Goal: Task Accomplishment & Management: Use online tool/utility

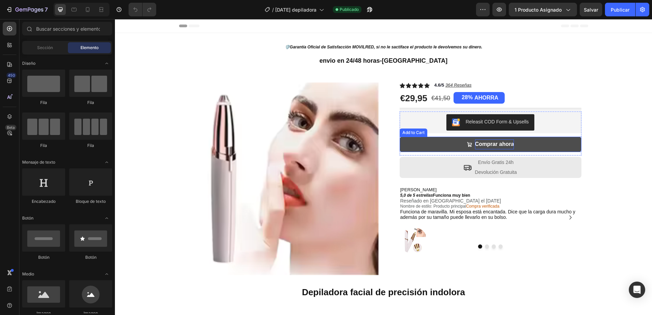
click at [494, 143] on div "Comprar ahora" at bounding box center [494, 144] width 39 height 10
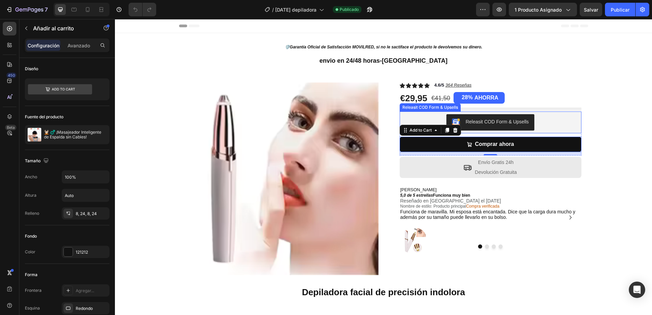
click at [493, 121] on div "Releasit COD Form & Upsells" at bounding box center [496, 121] width 63 height 7
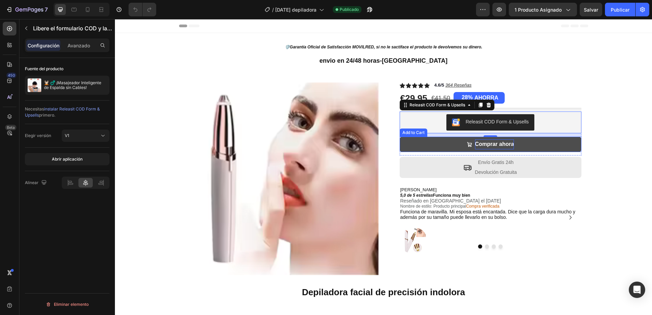
click at [496, 145] on div "Comprar ahora" at bounding box center [494, 144] width 39 height 10
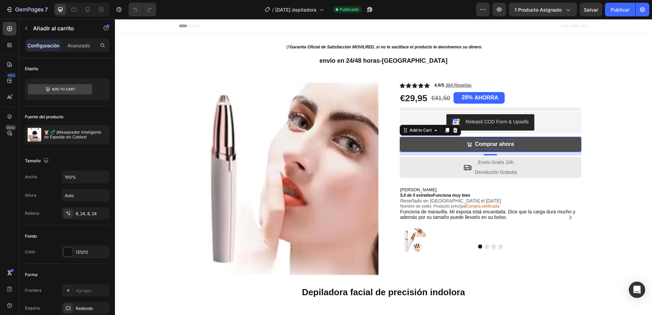
click at [496, 145] on div "Comprar ahora" at bounding box center [494, 144] width 39 height 10
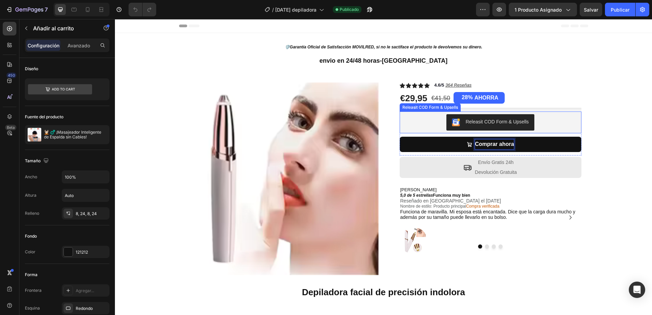
click at [500, 123] on div "Releasit COD Form & Upsells" at bounding box center [496, 121] width 63 height 7
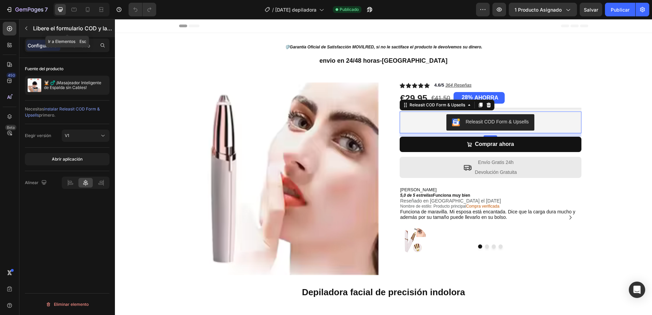
click at [60, 29] on p "Libere el formulario COD y las ventas adicionales" at bounding box center [73, 28] width 80 height 8
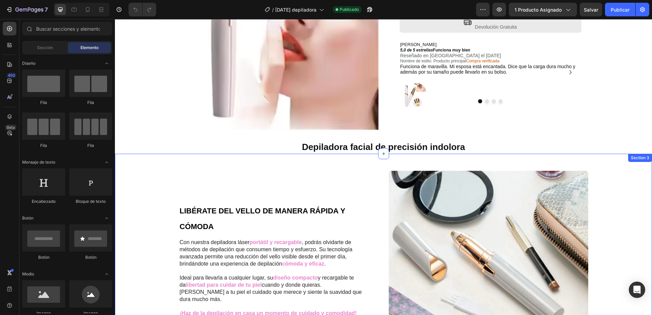
scroll to position [114, 0]
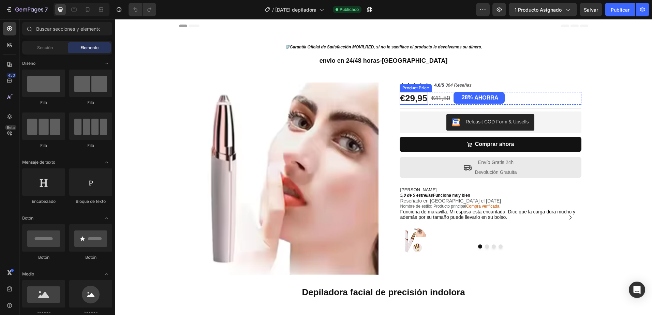
click at [409, 98] on div "€29,95" at bounding box center [414, 98] width 29 height 13
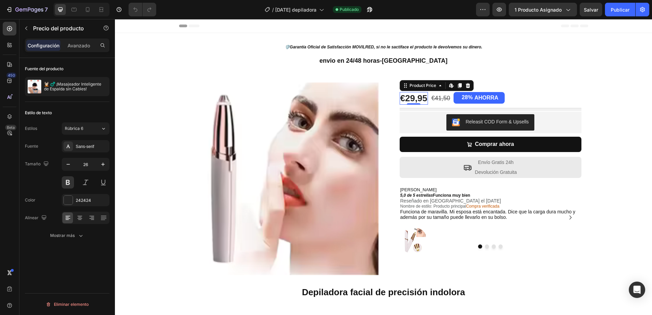
click at [407, 97] on div "€29,95" at bounding box center [414, 98] width 29 height 13
click at [423, 96] on div "€29,95" at bounding box center [414, 98] width 29 height 13
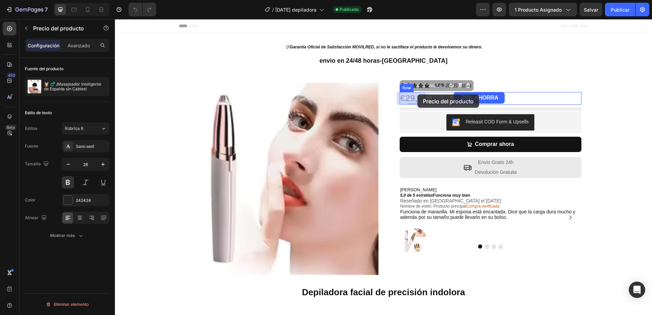
drag, startPoint x: 404, startPoint y: 95, endPoint x: 417, endPoint y: 94, distance: 13.3
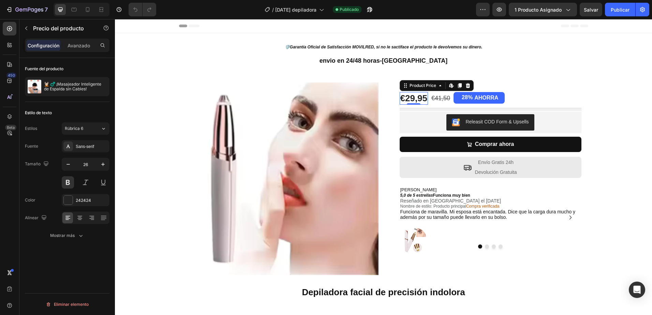
click at [408, 96] on div "€29,95" at bounding box center [414, 98] width 29 height 13
click at [407, 98] on div "€29,95" at bounding box center [414, 98] width 29 height 13
click at [404, 97] on div "€29,95" at bounding box center [414, 98] width 29 height 13
click at [408, 96] on div "€29,95" at bounding box center [414, 98] width 29 height 13
click at [9, 26] on icon at bounding box center [9, 28] width 5 height 5
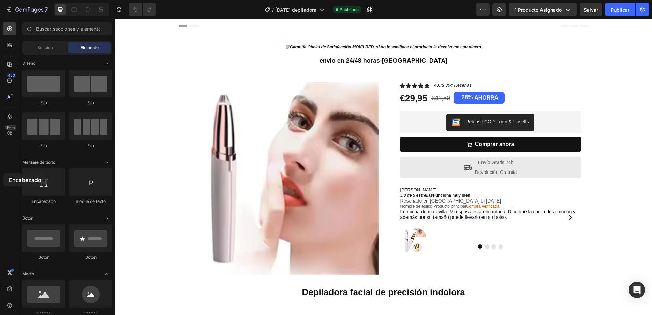
drag, startPoint x: 44, startPoint y: 187, endPoint x: 14, endPoint y: 174, distance: 32.8
click at [13, 177] on div "450 Beta Sections(18) Elements(84) Sección Elemento Hero Section Product Detail…" at bounding box center [57, 167] width 115 height 296
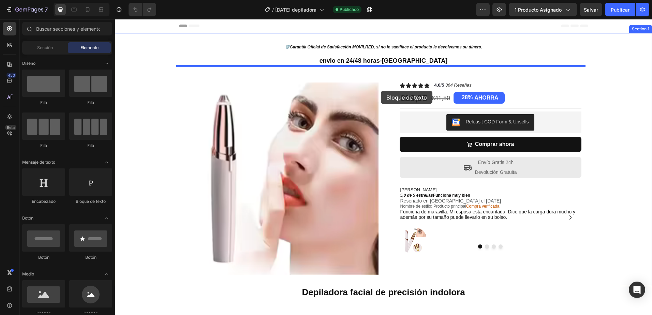
drag, startPoint x: 207, startPoint y: 207, endPoint x: 381, endPoint y: 91, distance: 209.0
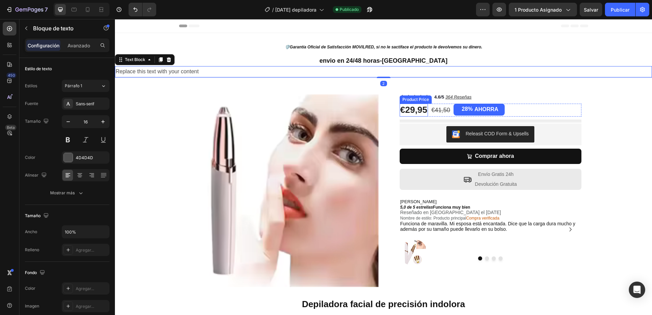
click at [408, 110] on div "€29,95" at bounding box center [414, 110] width 29 height 13
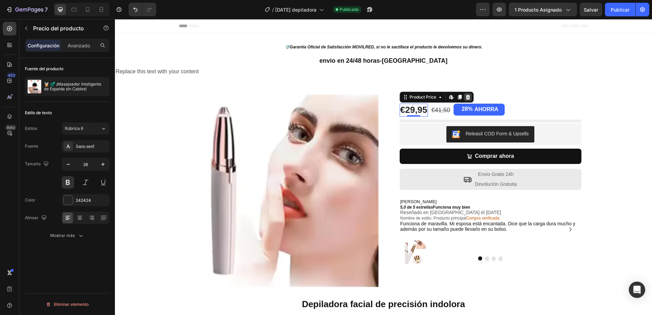
click at [465, 98] on icon at bounding box center [467, 96] width 5 height 5
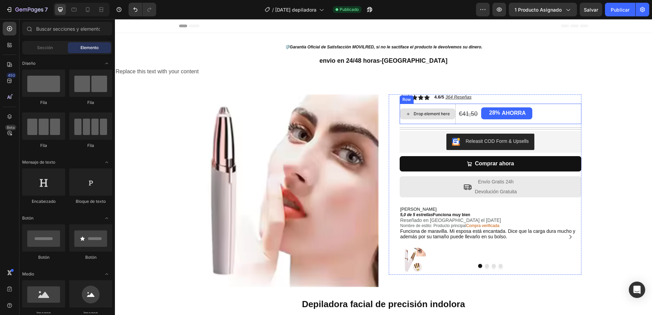
click at [428, 114] on div "Drop element here" at bounding box center [432, 113] width 36 height 5
drag, startPoint x: 159, startPoint y: 209, endPoint x: 404, endPoint y: 107, distance: 266.1
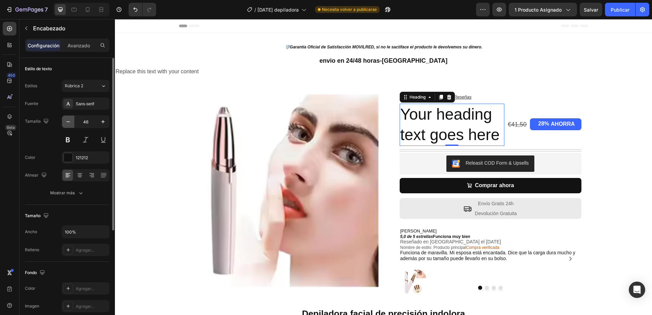
click at [68, 121] on icon "button" at bounding box center [68, 121] width 7 height 7
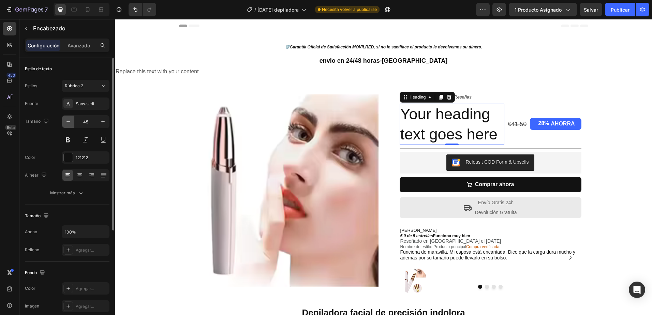
click at [68, 121] on icon "button" at bounding box center [68, 121] width 7 height 7
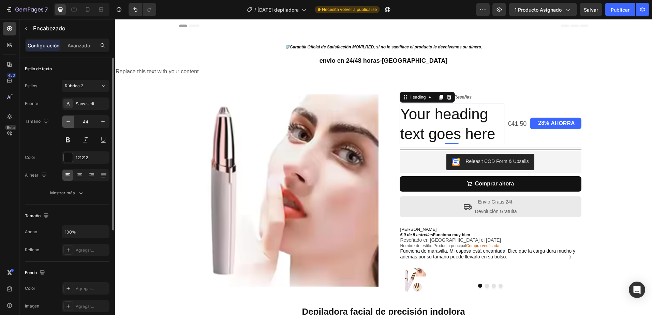
click at [68, 121] on icon "button" at bounding box center [68, 121] width 7 height 7
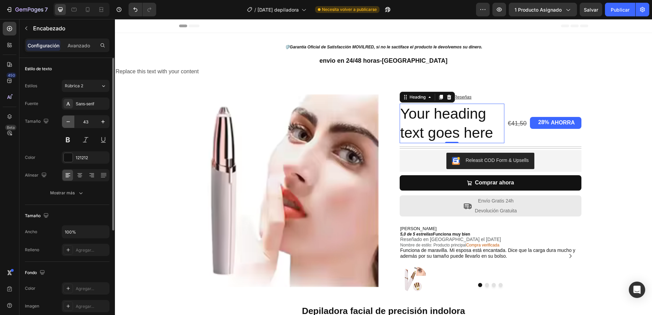
click at [68, 121] on icon "button" at bounding box center [68, 121] width 7 height 7
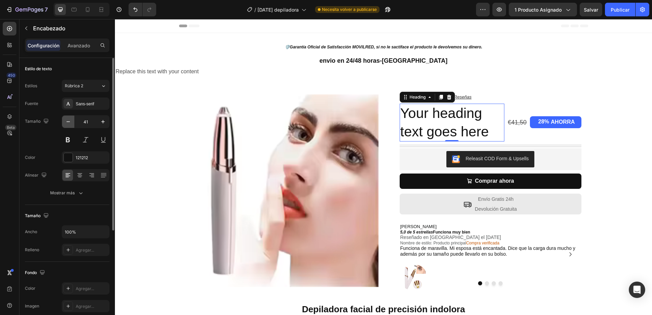
click at [67, 121] on icon "button" at bounding box center [68, 121] width 7 height 7
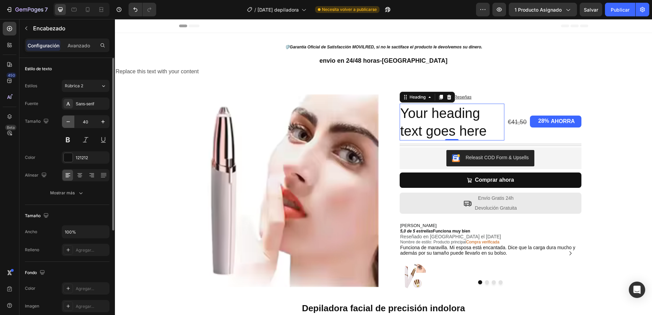
click at [67, 121] on icon "button" at bounding box center [68, 121] width 7 height 7
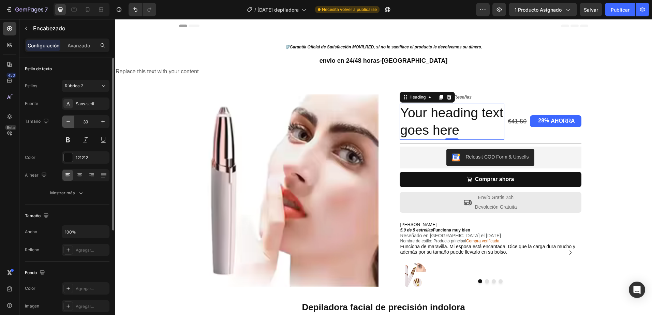
click at [67, 121] on icon "button" at bounding box center [68, 121] width 7 height 7
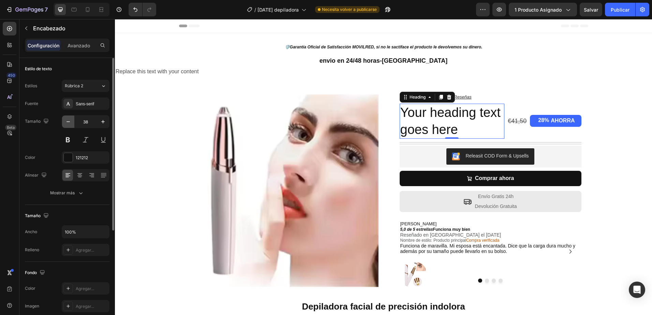
click at [67, 121] on icon "button" at bounding box center [68, 121] width 7 height 7
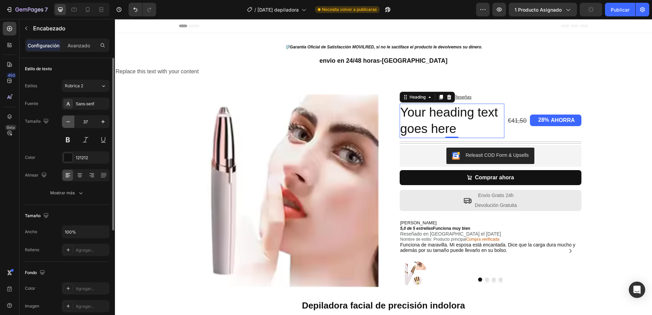
click at [67, 121] on icon "button" at bounding box center [68, 121] width 7 height 7
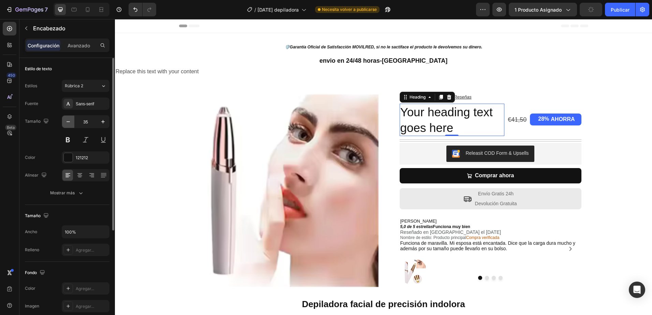
click at [67, 121] on icon "button" at bounding box center [68, 121] width 7 height 7
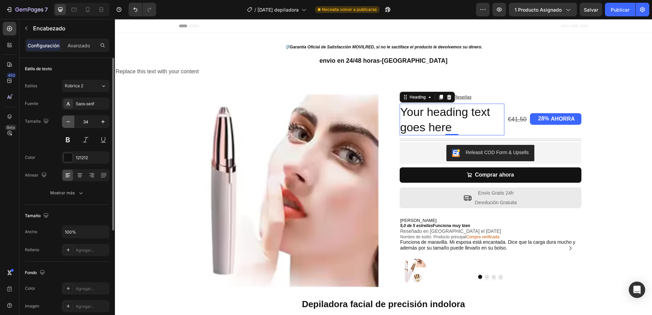
click at [66, 121] on icon "button" at bounding box center [68, 121] width 7 height 7
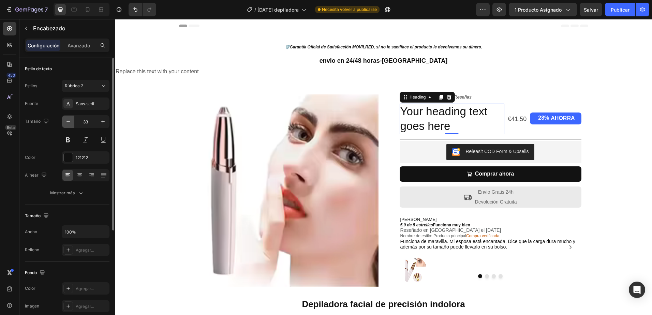
click at [68, 121] on icon "button" at bounding box center [68, 121] width 7 height 7
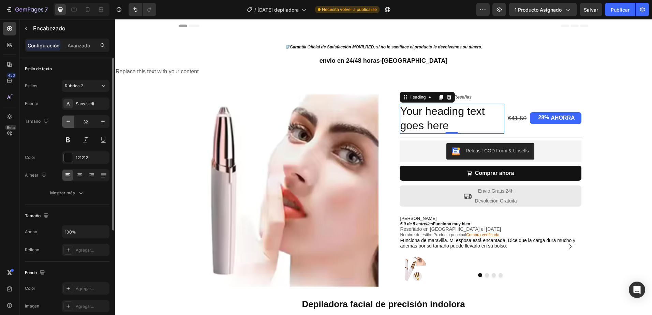
click at [68, 122] on icon "button" at bounding box center [67, 121] width 3 height 1
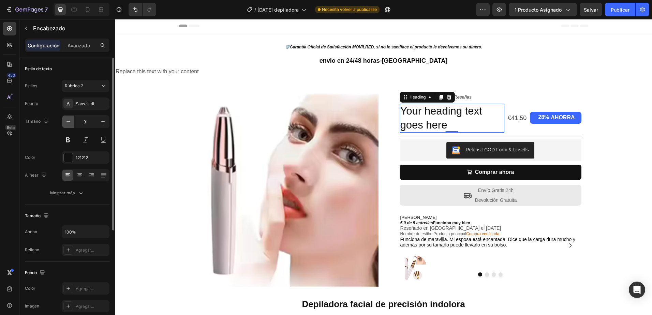
click at [68, 122] on icon "button" at bounding box center [67, 121] width 3 height 1
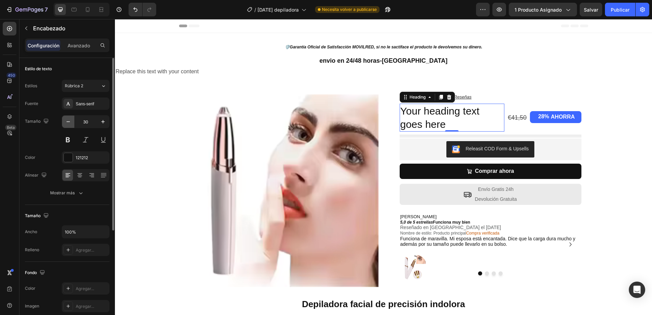
click at [68, 122] on icon "button" at bounding box center [67, 121] width 3 height 1
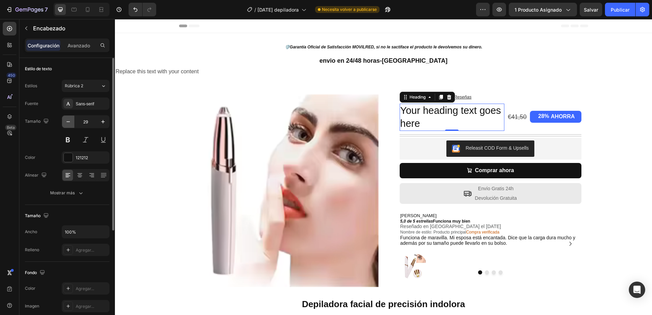
click at [68, 122] on icon "button" at bounding box center [67, 121] width 3 height 1
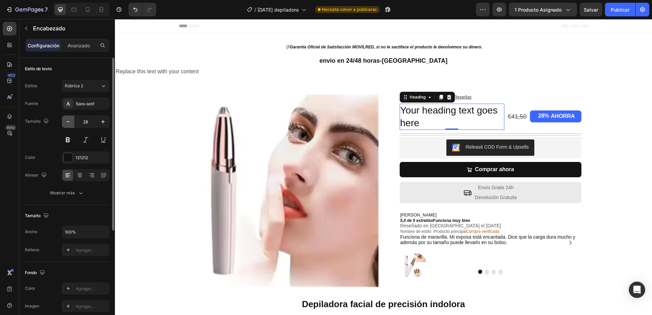
click at [68, 122] on icon "button" at bounding box center [67, 121] width 3 height 1
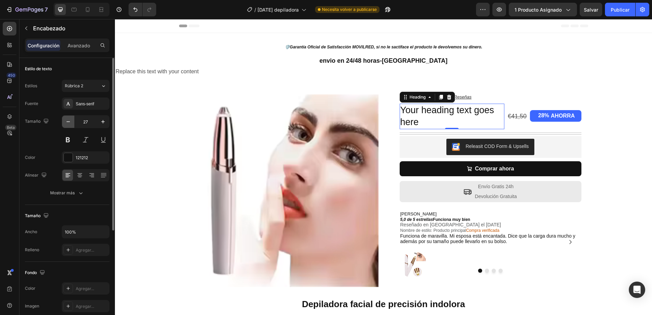
click at [68, 122] on icon "button" at bounding box center [67, 121] width 3 height 1
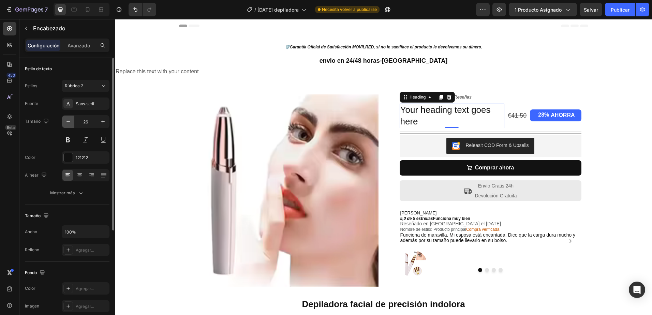
click at [68, 122] on icon "button" at bounding box center [67, 121] width 3 height 1
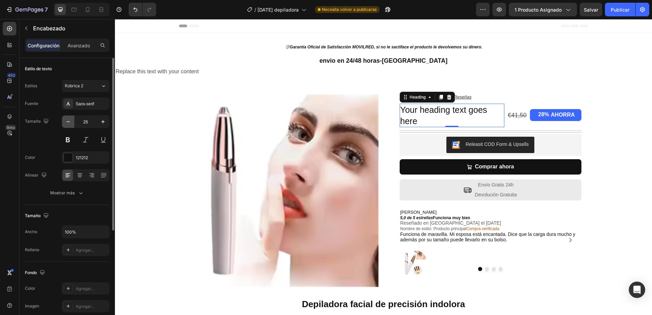
click at [68, 122] on icon "button" at bounding box center [67, 121] width 3 height 1
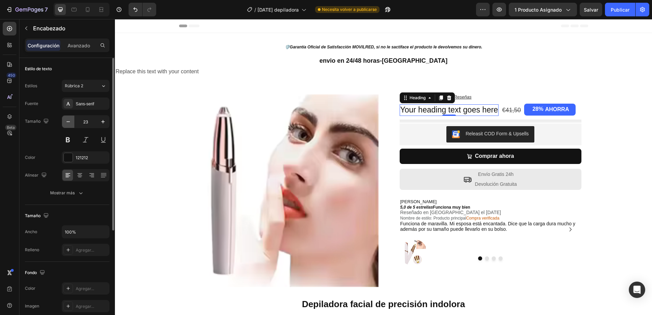
click at [68, 122] on icon "button" at bounding box center [67, 121] width 3 height 1
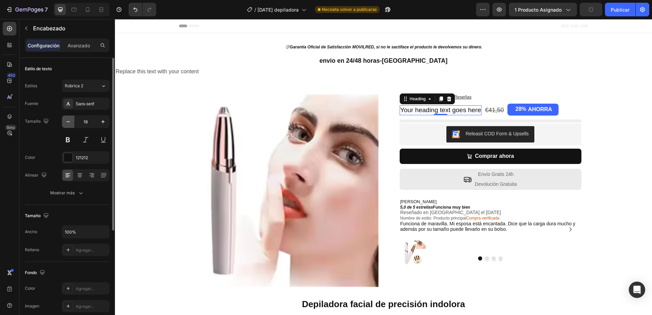
click at [68, 122] on icon "button" at bounding box center [67, 121] width 3 height 1
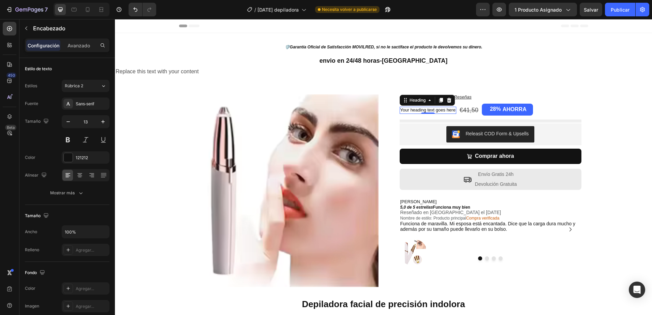
click at [423, 108] on h2 "Your heading text goes here" at bounding box center [428, 110] width 57 height 7
click at [433, 109] on p "Your he text goes here" at bounding box center [422, 110] width 44 height 6
click at [434, 109] on p "Your he text gohere" at bounding box center [419, 110] width 39 height 6
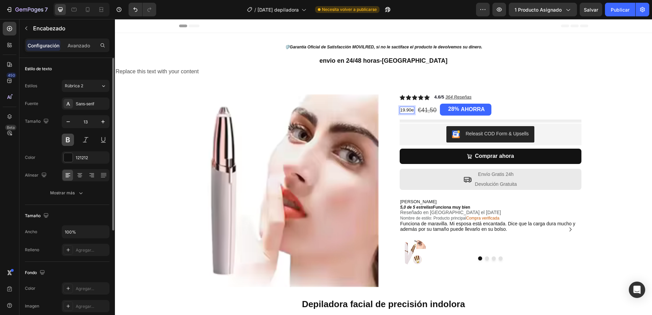
click at [66, 138] on button at bounding box center [68, 140] width 12 height 12
click at [102, 121] on icon "button" at bounding box center [103, 121] width 7 height 7
click at [104, 122] on icon "button" at bounding box center [103, 121] width 7 height 7
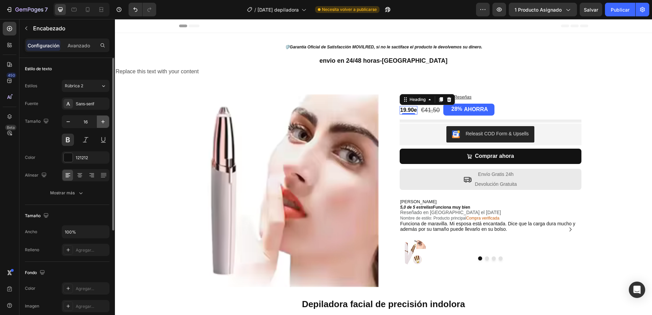
click at [104, 122] on icon "button" at bounding box center [103, 121] width 7 height 7
type input "20"
click at [69, 139] on button at bounding box center [68, 140] width 12 height 12
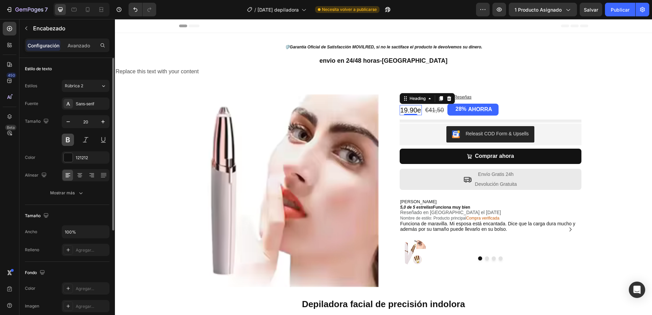
click at [69, 139] on button at bounding box center [68, 140] width 12 height 12
click at [430, 110] on div "€41,50" at bounding box center [434, 110] width 20 height 9
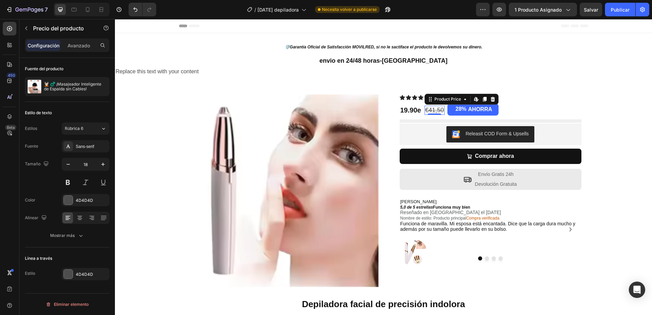
click at [434, 108] on div "€41,50" at bounding box center [434, 110] width 20 height 9
click at [438, 109] on div "€41,50" at bounding box center [434, 110] width 20 height 9
click at [490, 100] on icon at bounding box center [492, 98] width 4 height 5
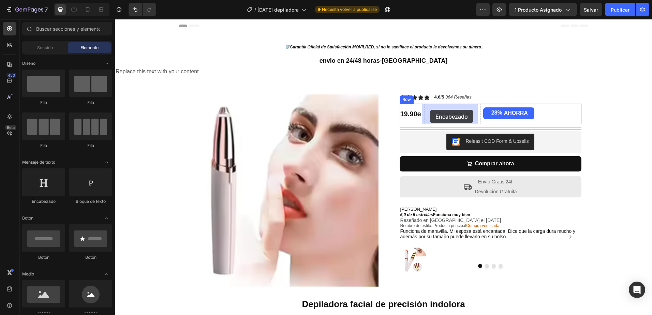
drag, startPoint x: 175, startPoint y: 206, endPoint x: 430, endPoint y: 110, distance: 273.0
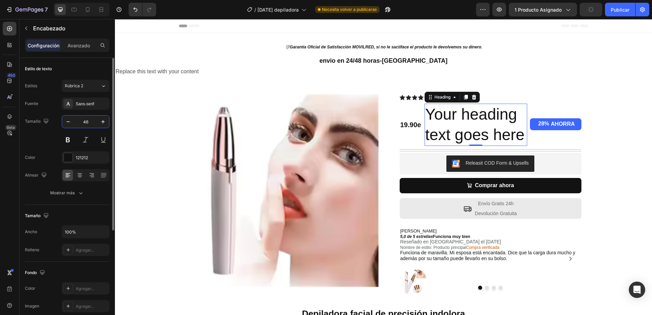
click at [85, 121] on input "46" at bounding box center [85, 122] width 23 height 12
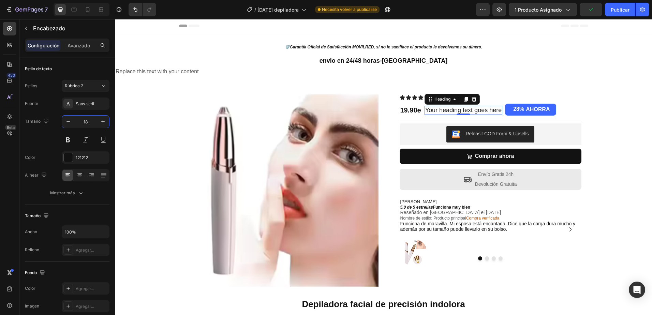
type input "18"
click at [477, 109] on h2 "Your heading text goes here" at bounding box center [463, 110] width 78 height 9
click at [459, 109] on p "Your [PERSON_NAME] here" at bounding box center [464, 110] width 78 height 8
click at [460, 110] on p "Your [PERSON_NAME] here" at bounding box center [464, 110] width 78 height 8
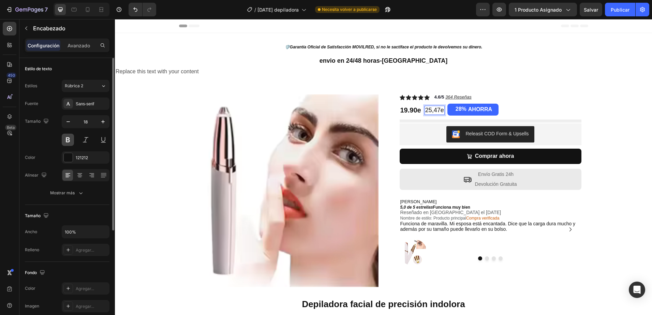
click at [67, 139] on button at bounding box center [68, 140] width 12 height 12
click at [432, 110] on p "25,47e" at bounding box center [434, 110] width 19 height 8
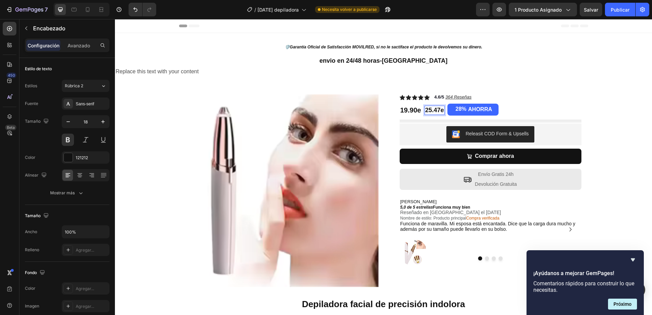
click at [425, 109] on p "25.47e" at bounding box center [434, 110] width 19 height 8
click at [83, 290] on div "Agregar..." at bounding box center [92, 289] width 32 height 6
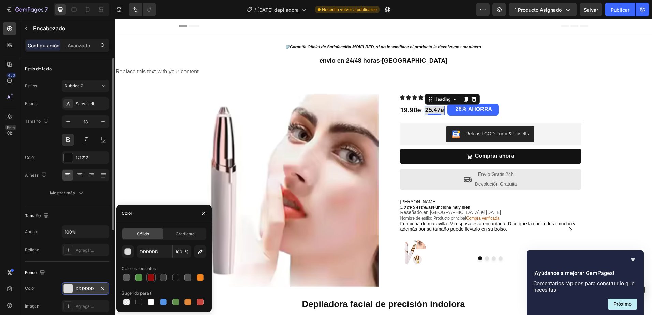
click at [152, 278] on div at bounding box center [151, 277] width 7 height 7
click at [128, 251] on div "button" at bounding box center [128, 252] width 7 height 7
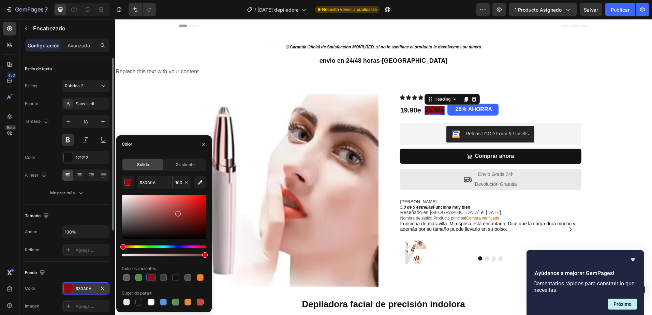
click at [177, 212] on div at bounding box center [164, 216] width 85 height 43
type input "993535"
click at [146, 164] on span "Sólido" at bounding box center [143, 165] width 12 height 6
click at [203, 144] on icon "button" at bounding box center [203, 143] width 5 height 5
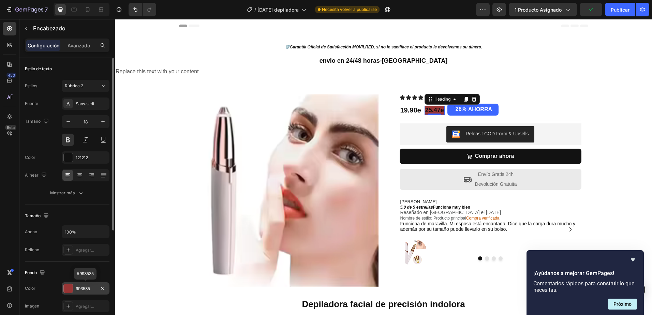
click at [77, 286] on div "993535" at bounding box center [86, 289] width 20 height 6
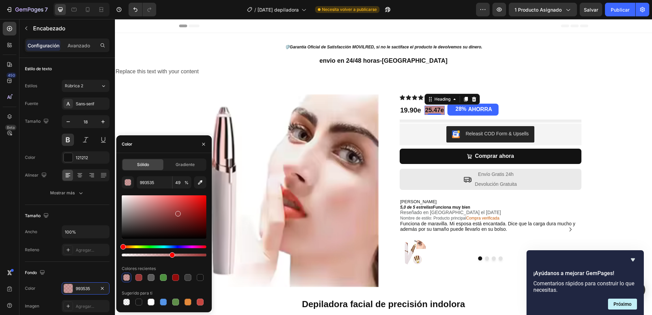
type input "58"
drag, startPoint x: 204, startPoint y: 254, endPoint x: 171, endPoint y: 255, distance: 32.4
click at [171, 255] on div at bounding box center [171, 254] width 5 height 5
click at [202, 142] on icon "button" at bounding box center [203, 143] width 5 height 5
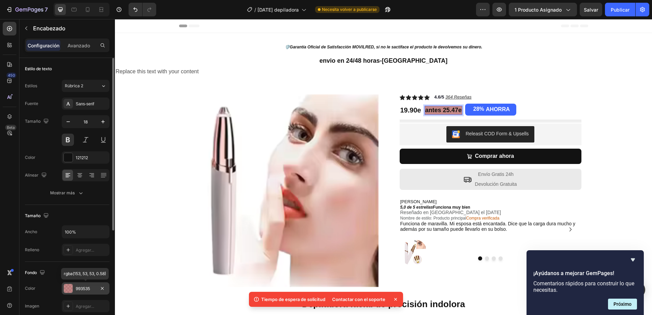
click at [69, 288] on div at bounding box center [68, 288] width 9 height 9
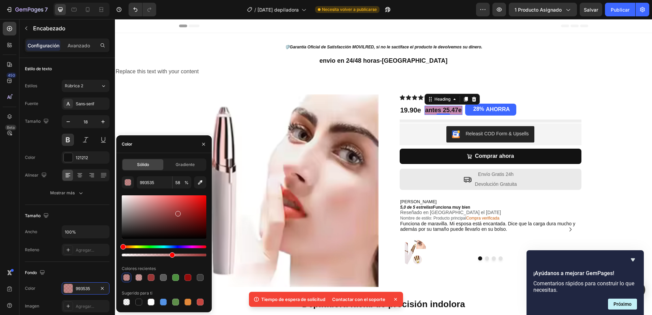
click at [197, 245] on div "Tinte" at bounding box center [164, 246] width 85 height 3
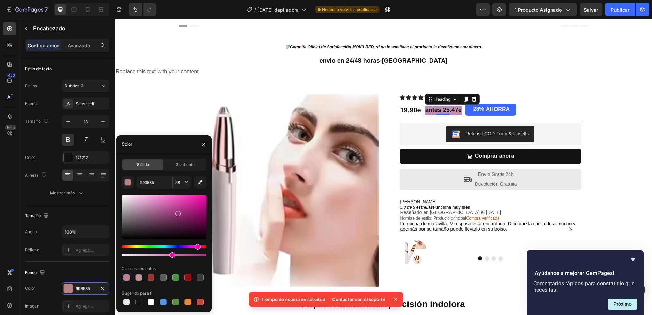
type input "993579"
drag, startPoint x: 173, startPoint y: 256, endPoint x: 145, endPoint y: 254, distance: 27.4
click at [145, 254] on div at bounding box center [146, 254] width 5 height 5
type input "28"
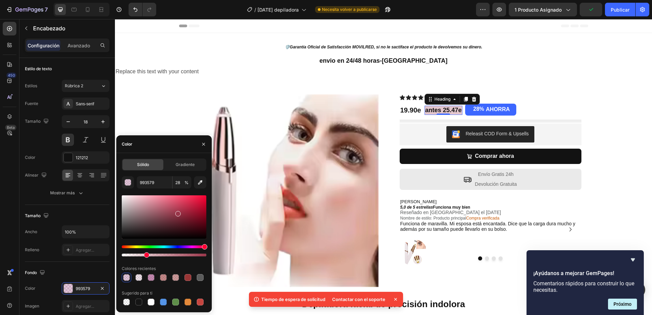
drag, startPoint x: 197, startPoint y: 245, endPoint x: 204, endPoint y: 245, distance: 7.2
click at [204, 245] on div "Tinte" at bounding box center [204, 246] width 5 height 5
click at [199, 206] on div at bounding box center [164, 216] width 85 height 43
type input "BF1134"
type input "46"
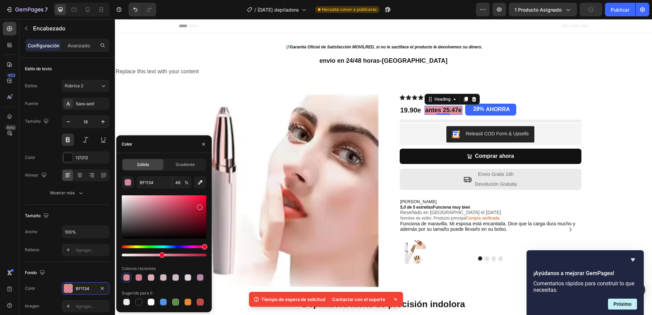
drag, startPoint x: 146, startPoint y: 256, endPoint x: 160, endPoint y: 257, distance: 14.4
click at [160, 257] on div at bounding box center [164, 226] width 85 height 64
click at [407, 110] on p "19.90e" at bounding box center [410, 110] width 21 height 9
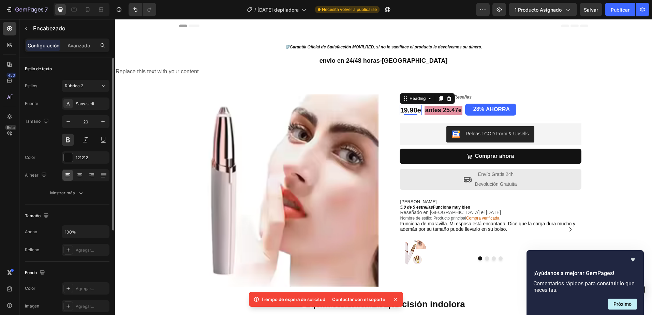
click at [29, 157] on font "Color" at bounding box center [30, 157] width 11 height 6
click at [68, 156] on div at bounding box center [68, 157] width 9 height 9
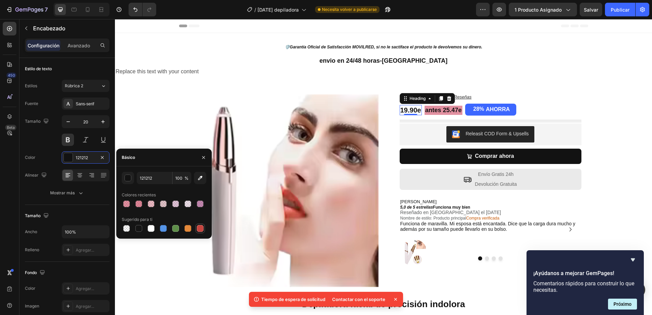
click at [201, 227] on div at bounding box center [200, 228] width 7 height 7
click at [173, 227] on div at bounding box center [175, 228] width 7 height 7
type input "5E8E49"
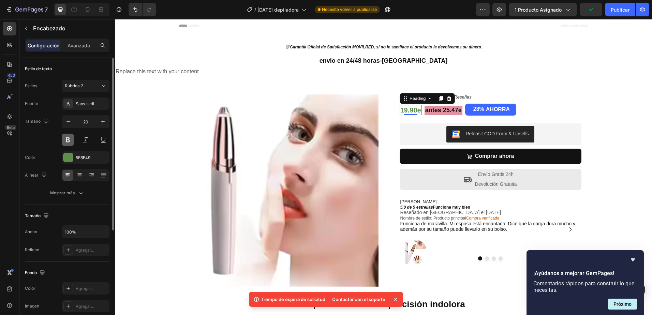
click at [68, 138] on button at bounding box center [68, 140] width 12 height 12
click at [415, 110] on p "19.90e" at bounding box center [410, 110] width 21 height 9
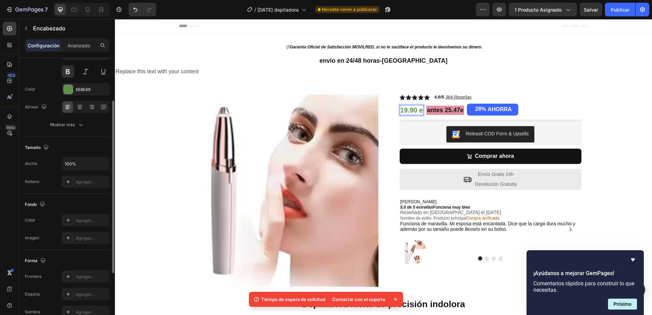
scroll to position [102, 0]
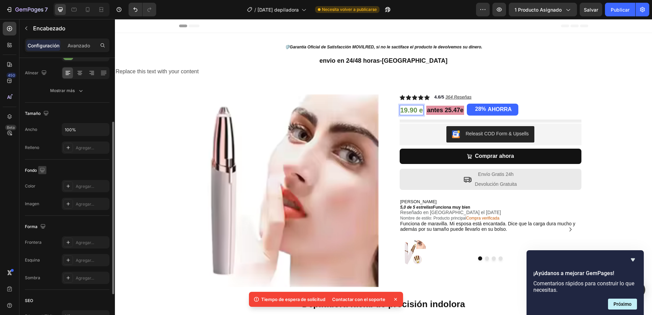
click at [43, 172] on icon "button" at bounding box center [42, 170] width 4 height 4
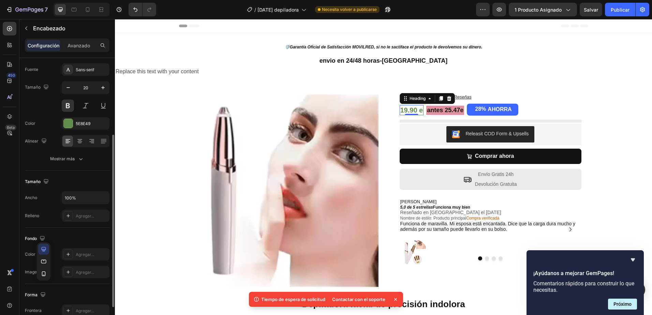
scroll to position [68, 0]
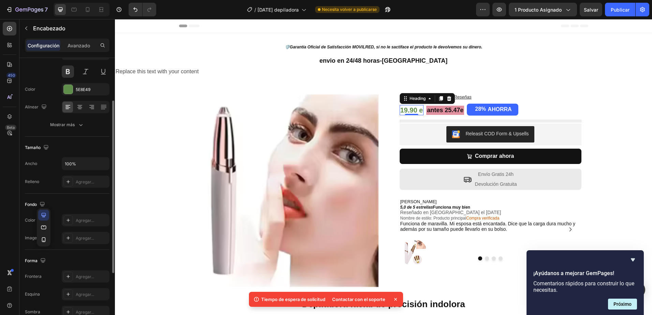
click at [31, 203] on font "Fondo" at bounding box center [31, 204] width 12 height 6
click at [29, 221] on font "Color" at bounding box center [30, 220] width 11 height 6
click at [87, 220] on div "Agregar..." at bounding box center [92, 221] width 32 height 6
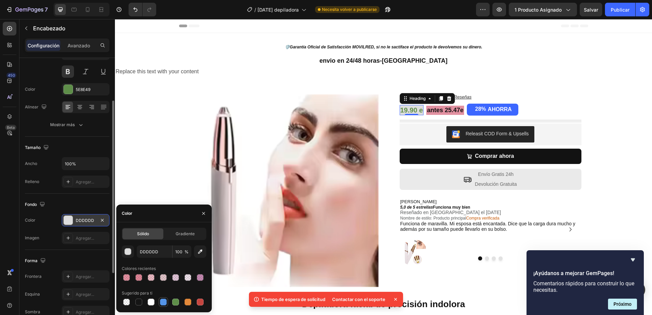
click at [162, 302] on div at bounding box center [163, 302] width 7 height 7
click at [150, 302] on div at bounding box center [151, 302] width 7 height 7
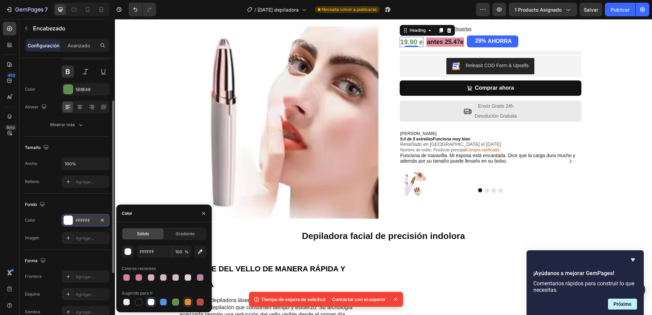
click at [185, 302] on div at bounding box center [187, 302] width 7 height 7
click at [201, 279] on div at bounding box center [200, 277] width 7 height 7
type input "993579"
type input "58"
click at [187, 232] on span "Gradiente" at bounding box center [185, 234] width 19 height 6
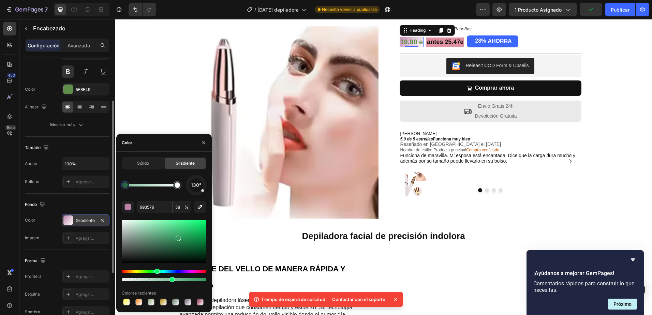
click at [156, 270] on div "Tinte" at bounding box center [164, 271] width 85 height 3
click at [191, 242] on div at bounding box center [164, 241] width 85 height 43
type input "167A41"
click at [143, 162] on span "Sólido" at bounding box center [143, 163] width 12 height 6
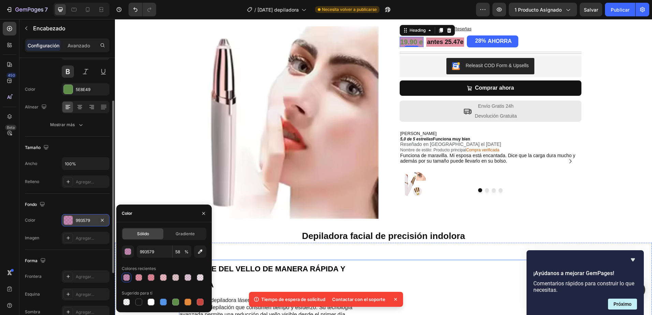
scroll to position [34, 0]
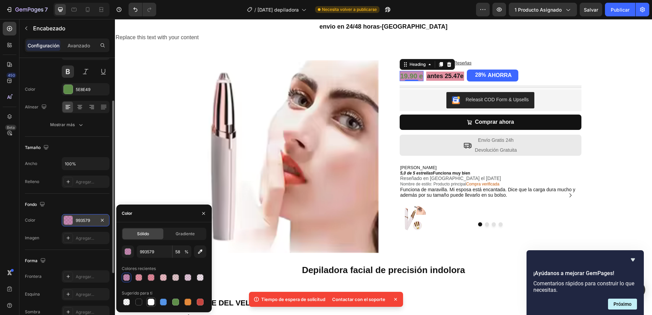
click at [151, 302] on div at bounding box center [151, 302] width 7 height 7
type input "FFFFFF"
type input "100"
click at [444, 77] on p "antes 25.47e" at bounding box center [445, 76] width 36 height 8
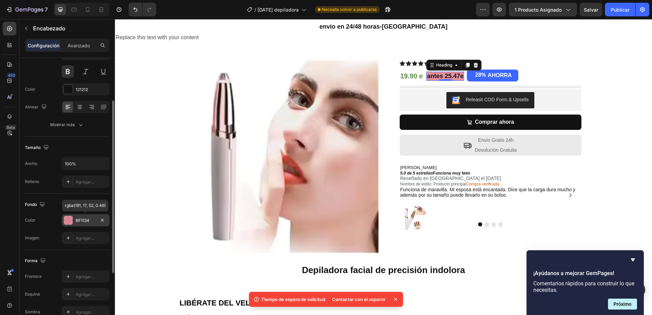
click at [77, 219] on div "BF1134" at bounding box center [86, 221] width 20 height 6
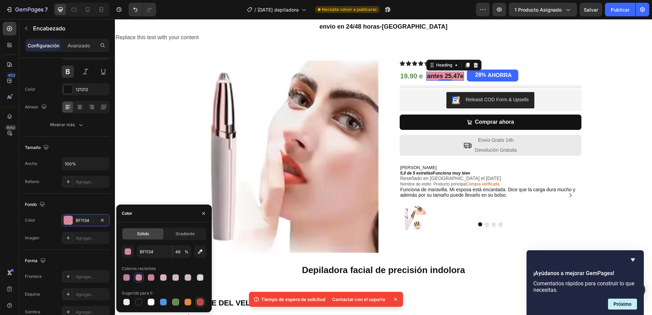
click at [198, 302] on div at bounding box center [200, 302] width 7 height 7
type input "C5453F"
type input "100"
click at [189, 301] on div at bounding box center [187, 302] width 7 height 7
type input "E4893A"
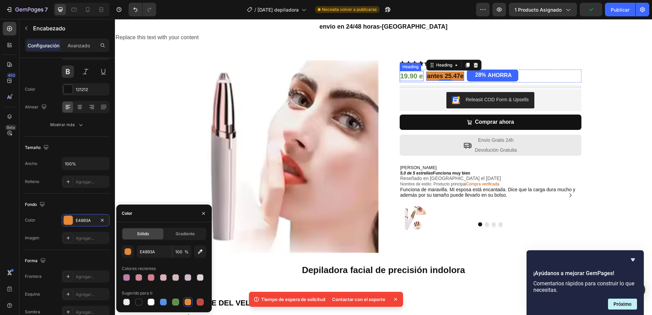
click at [404, 76] on p "19.90 e" at bounding box center [411, 76] width 23 height 9
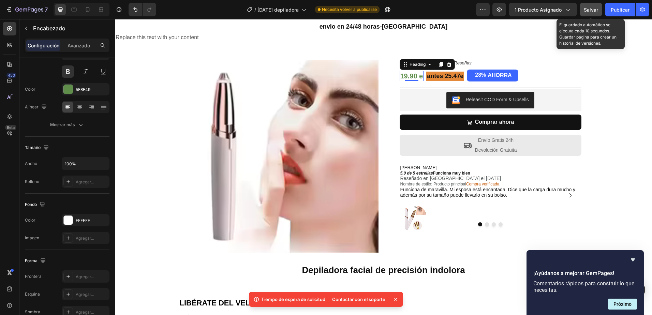
click at [594, 9] on span "Salvar" at bounding box center [591, 10] width 14 height 6
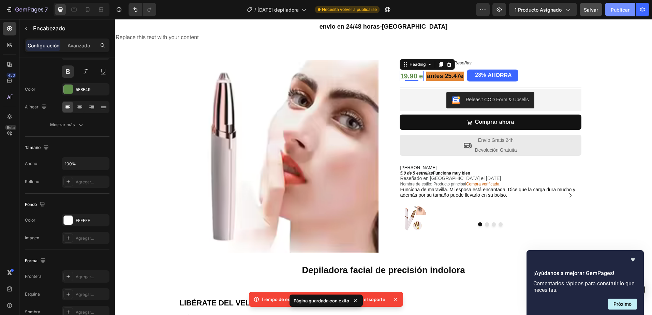
click at [624, 9] on font "Publicar" at bounding box center [620, 9] width 19 height 7
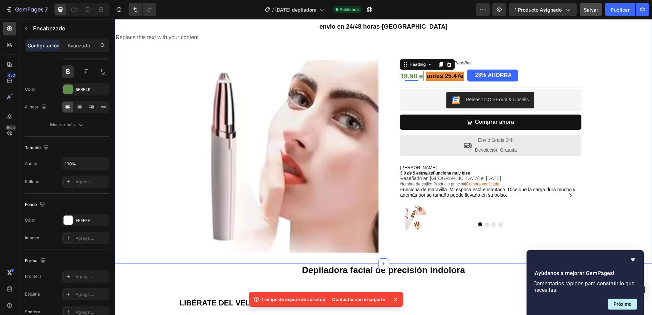
click at [159, 165] on div "🛡️ Garantía Oficial de Satisfacción MOVILRED, si no le sactiface el producto le…" at bounding box center [383, 131] width 537 height 243
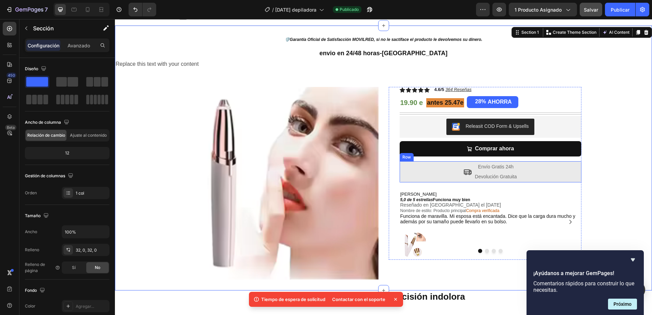
scroll to position [0, 0]
